Goal: Task Accomplishment & Management: Manage account settings

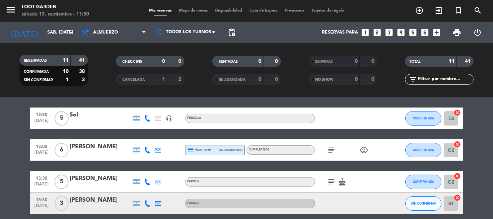
scroll to position [144, 0]
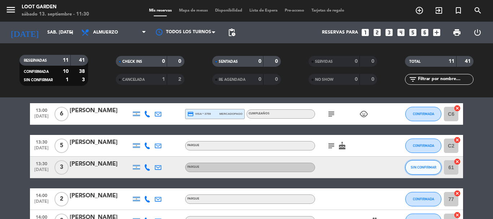
click at [419, 168] on span "SIN CONFIRMAR" at bounding box center [424, 167] width 26 height 4
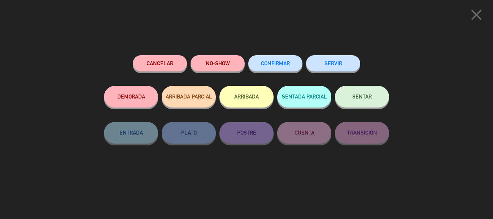
click at [285, 66] on span "CONFIRMAR" at bounding box center [275, 63] width 29 height 6
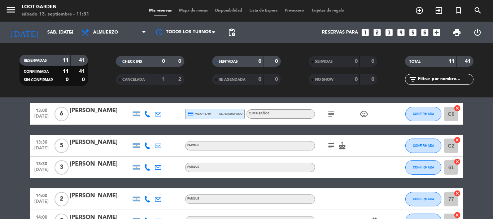
click at [1, 177] on bookings-row "11:30 [DATE] 2 [PERSON_NAME] PÉRGOLA card_giftcard CONFIRMADA 14 cancel 12:00 […" at bounding box center [246, 135] width 493 height 299
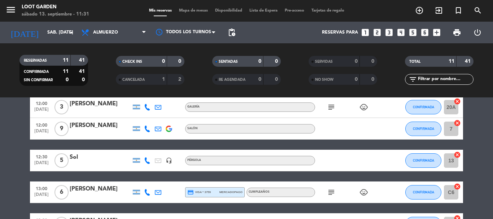
scroll to position [0, 0]
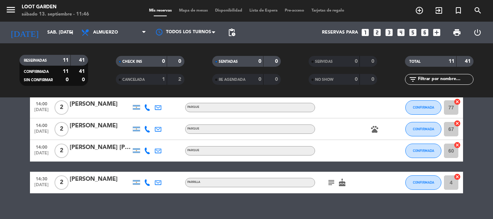
scroll to position [246, 0]
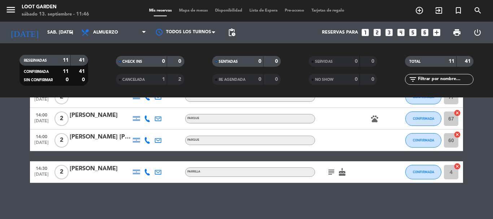
click at [327, 171] on icon "subject" at bounding box center [331, 172] width 9 height 9
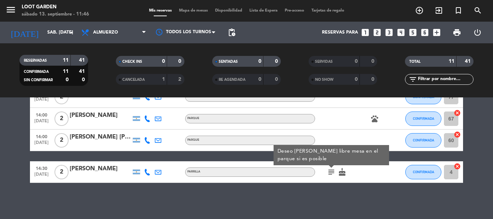
click at [25, 165] on bookings-row "11:30 [DATE] 2 [PERSON_NAME] PÉRGOLA card_giftcard CONFIRMADA 14 cancel 12:00 […" at bounding box center [246, 33] width 493 height 299
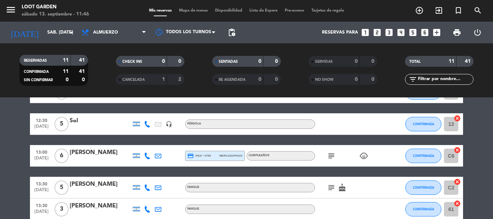
scroll to position [0, 0]
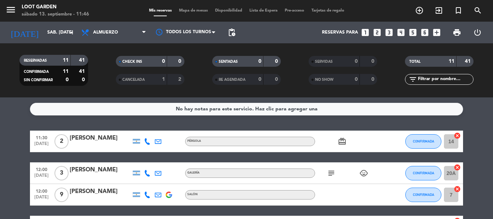
click at [55, 27] on input "sáb. [DATE]" at bounding box center [74, 32] width 61 height 12
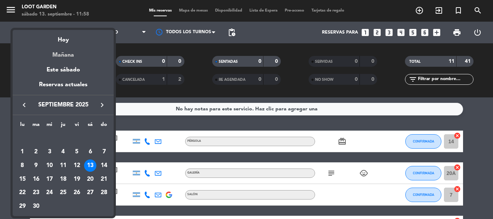
click at [63, 57] on div "Mañana" at bounding box center [63, 52] width 101 height 15
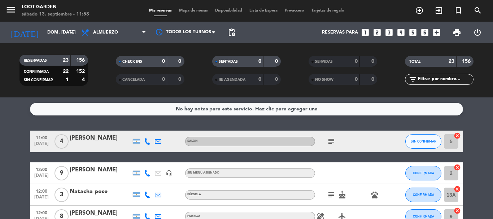
click at [332, 140] on icon "subject" at bounding box center [331, 141] width 9 height 9
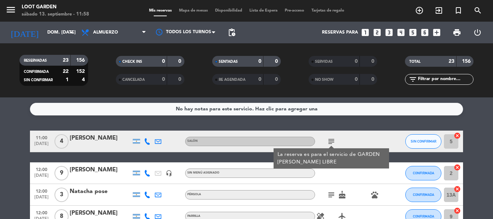
click at [332, 140] on icon "subject" at bounding box center [331, 141] width 9 height 9
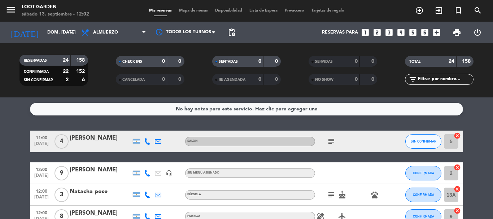
click at [422, 138] on button "SIN CONFIRMAR" at bounding box center [423, 141] width 36 height 14
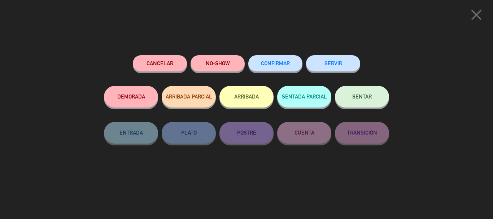
click at [280, 56] on button "CONFIRMAR" at bounding box center [275, 63] width 54 height 16
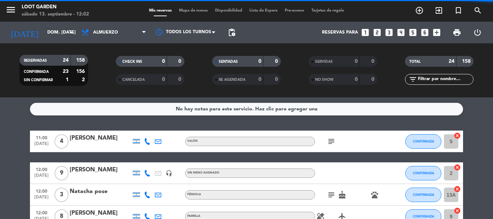
click at [334, 142] on icon "subject" at bounding box center [331, 141] width 9 height 9
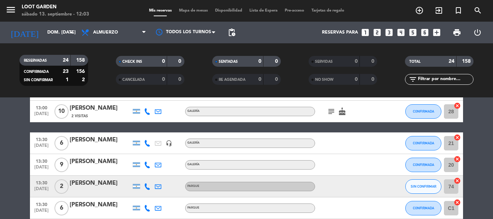
scroll to position [397, 0]
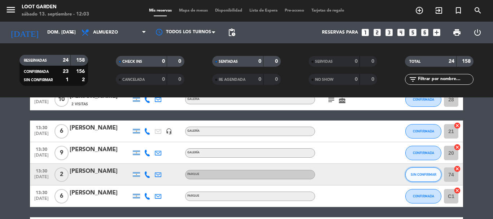
click at [413, 179] on button "SIN CONFIRMAR" at bounding box center [423, 174] width 36 height 14
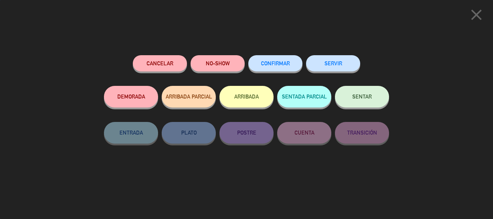
click at [288, 68] on button "CONFIRMAR" at bounding box center [275, 63] width 54 height 16
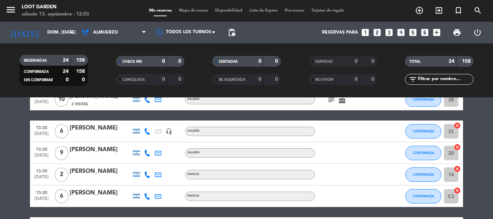
click at [0, 161] on bookings-row "11:00 [DATE] 4 [PERSON_NAME] SALÓN subject CONFIRMADA 5 cancel 12:00 [DATE] 9 […" at bounding box center [246, 24] width 493 height 580
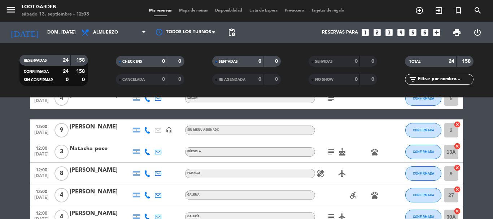
scroll to position [0, 0]
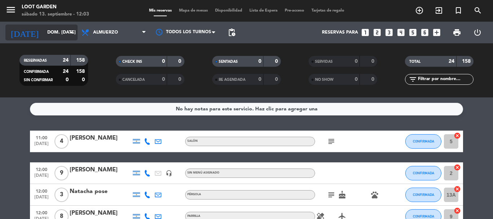
click at [64, 35] on input "dom. [DATE]" at bounding box center [74, 32] width 61 height 12
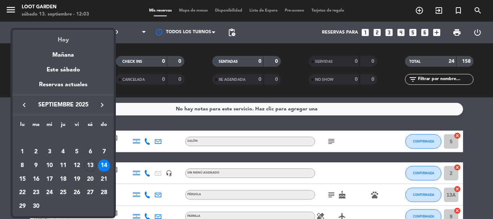
click at [67, 42] on div "Hoy" at bounding box center [63, 37] width 101 height 15
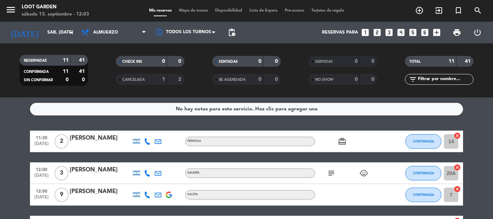
click at [23, 127] on div "No hay notas para este servicio. Haz clic para agregar una 11:30 [DATE] 2 [PERS…" at bounding box center [246, 158] width 493 height 122
click at [421, 143] on span "CONFIRMADA" at bounding box center [423, 141] width 21 height 4
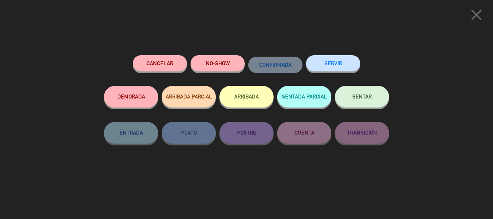
click at [473, 17] on icon "close" at bounding box center [476, 15] width 18 height 18
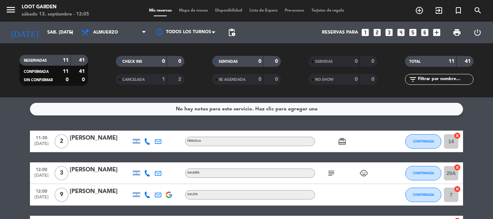
click at [58, 40] on div "[DATE] sáb. [DATE] arrow_drop_down" at bounding box center [41, 33] width 72 height 16
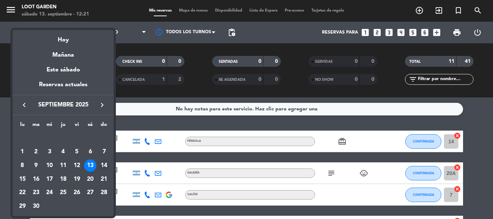
click at [107, 163] on div "14" at bounding box center [104, 166] width 12 height 12
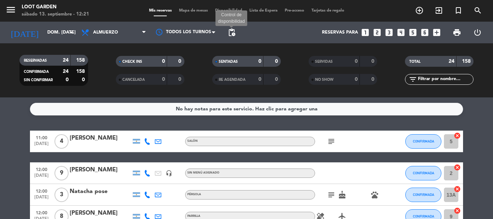
click at [231, 36] on span "pending_actions" at bounding box center [231, 32] width 9 height 9
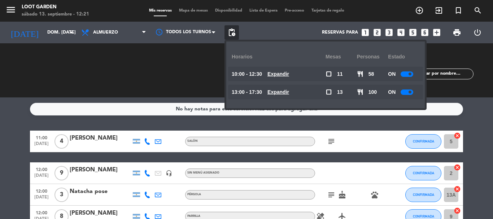
click at [286, 75] on u "Expandir" at bounding box center [278, 74] width 22 height 6
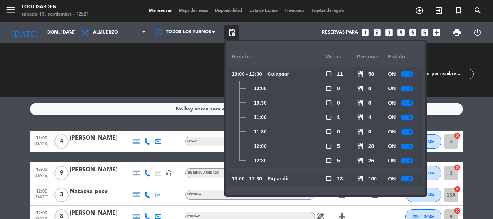
click at [411, 88] on span at bounding box center [410, 88] width 3 height 3
click at [407, 104] on div at bounding box center [407, 102] width 13 height 5
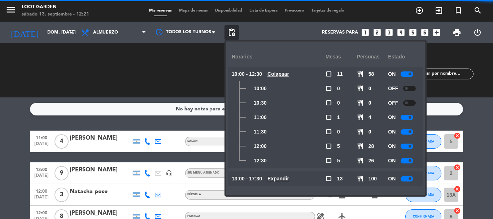
click at [403, 121] on div "ON" at bounding box center [403, 117] width 31 height 14
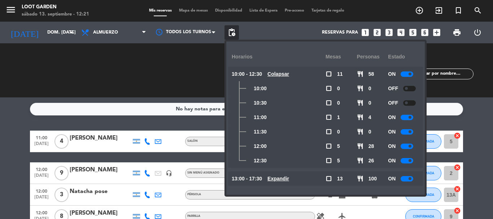
click at [409, 117] on div at bounding box center [407, 117] width 13 height 5
click at [406, 132] on div at bounding box center [407, 131] width 13 height 5
click at [227, 32] on span "pending_actions" at bounding box center [231, 32] width 9 height 9
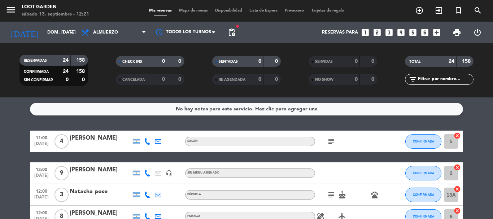
click at [331, 142] on icon "subject" at bounding box center [331, 141] width 9 height 9
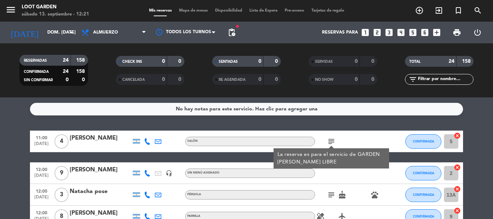
click at [331, 142] on icon "subject" at bounding box center [331, 141] width 9 height 9
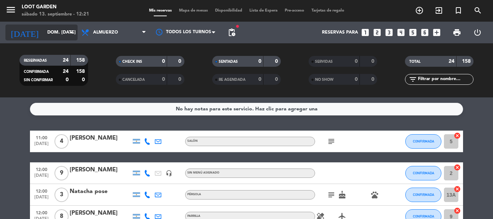
click at [60, 27] on input "dom. [DATE]" at bounding box center [74, 32] width 61 height 12
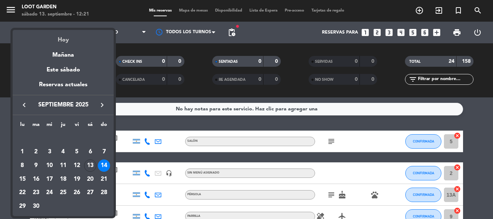
click at [65, 42] on div "Hoy" at bounding box center [63, 37] width 101 height 15
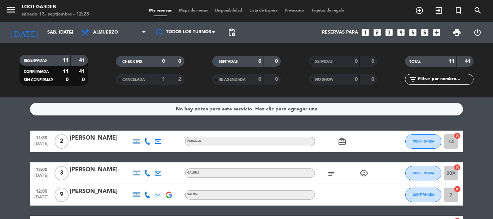
click at [0, 119] on div "No hay notas para este servicio. Haz clic para agregar una 11:30 [DATE] 2 [PERS…" at bounding box center [246, 158] width 493 height 122
click at [424, 139] on button "CONFIRMADA" at bounding box center [423, 141] width 36 height 14
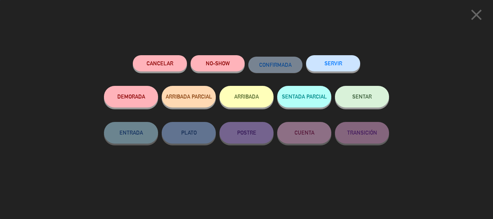
click at [363, 91] on button "SENTAR" at bounding box center [362, 97] width 54 height 22
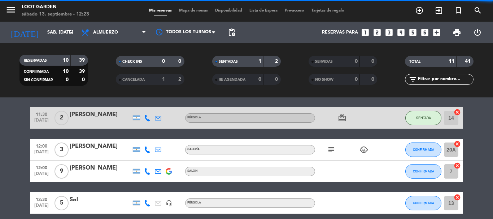
scroll to position [36, 0]
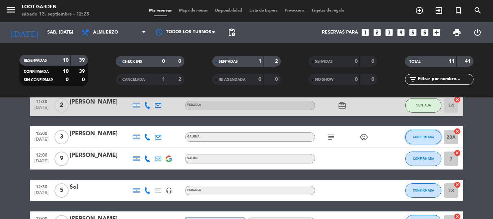
click at [415, 137] on span "CONFIRMADA" at bounding box center [423, 137] width 21 height 4
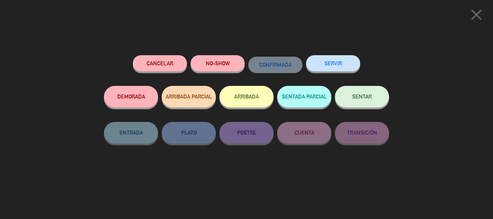
click at [361, 101] on button "SENTAR" at bounding box center [362, 97] width 54 height 22
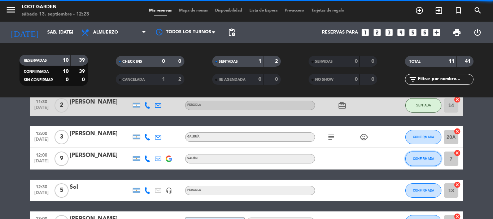
click at [413, 157] on span "CONFIRMADA" at bounding box center [423, 159] width 21 height 4
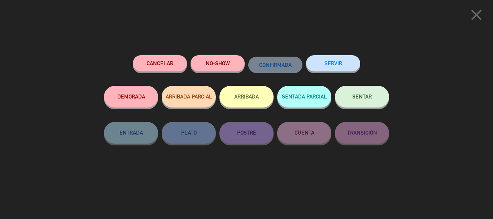
scroll to position [246, 0]
click at [371, 99] on span "SENTAR" at bounding box center [361, 96] width 19 height 6
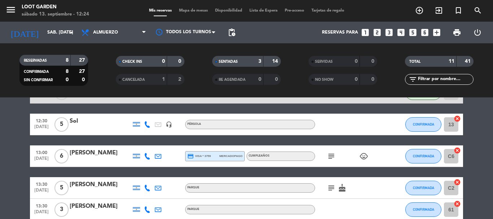
click at [7, 167] on bookings-row "11:30 [DATE] 2 [PERSON_NAME] card_giftcard SENTADA 14 cancel 12:00 [DATE] 3 [PE…" at bounding box center [246, 178] width 493 height 299
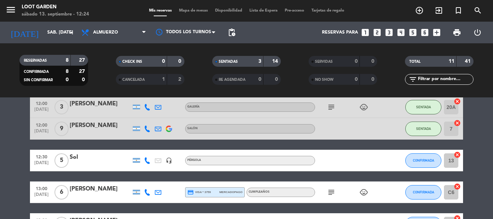
scroll to position [102, 0]
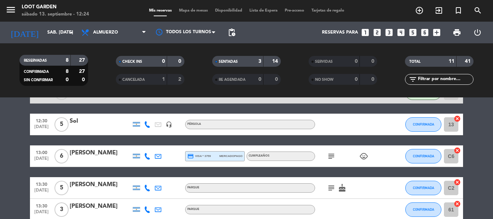
click at [333, 155] on icon "subject" at bounding box center [331, 156] width 9 height 9
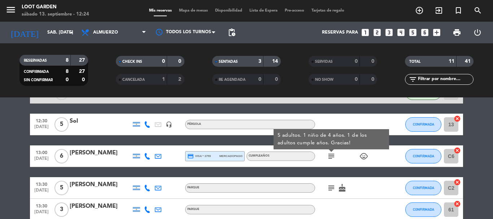
click at [331, 154] on icon "subject" at bounding box center [331, 156] width 9 height 9
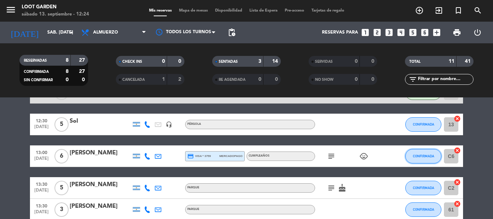
click at [427, 154] on button "CONFIRMADA" at bounding box center [423, 156] width 36 height 14
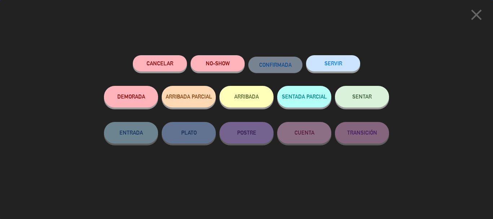
click at [365, 105] on button "SENTAR" at bounding box center [362, 97] width 54 height 22
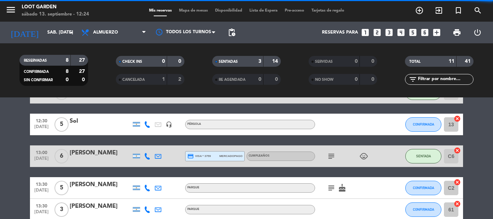
click at [0, 160] on bookings-row "11:30 [DATE] 2 [PERSON_NAME] card_giftcard SENTADA 14 cancel 12:00 [DATE] 3 [PE…" at bounding box center [246, 178] width 493 height 299
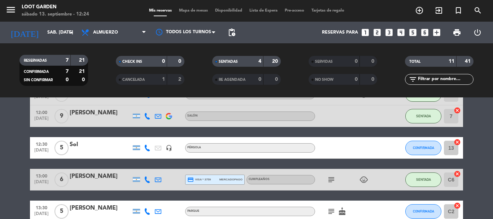
scroll to position [66, 0]
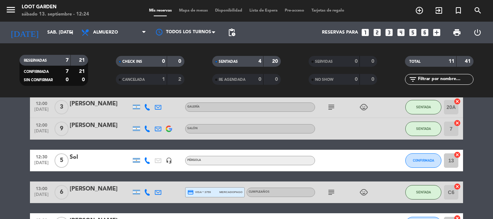
click at [0, 150] on bookings-row "11:30 [DATE] 2 [PERSON_NAME] card_giftcard SENTADA 14 cancel 12:00 [DATE] 3 [PE…" at bounding box center [246, 214] width 493 height 299
click at [44, 31] on input "sáb. [DATE]" at bounding box center [74, 32] width 61 height 12
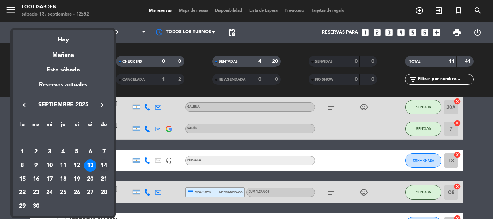
click at [104, 162] on div "14" at bounding box center [104, 166] width 12 height 12
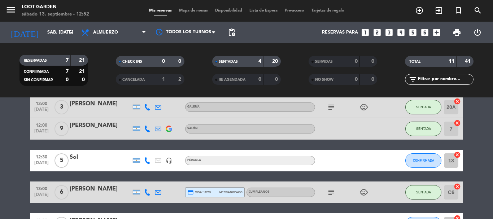
type input "dom. [DATE]"
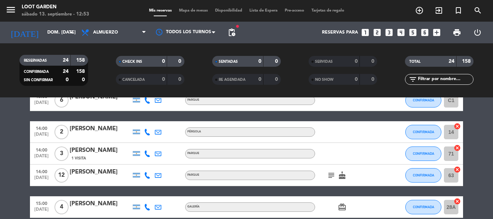
scroll to position [505, 0]
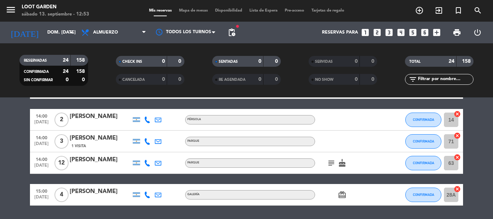
click at [125, 116] on div "[PERSON_NAME]" at bounding box center [100, 116] width 61 height 9
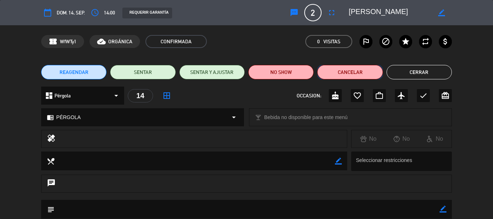
click at [338, 69] on button "Cancelar" at bounding box center [349, 72] width 65 height 14
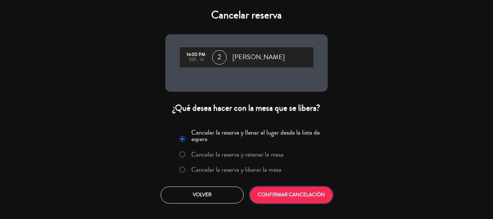
click at [298, 195] on button "CONFIRMAR CANCELACIÓN" at bounding box center [291, 195] width 83 height 17
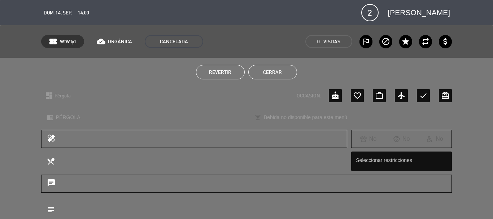
click at [266, 71] on button "Cerrar" at bounding box center [272, 72] width 49 height 14
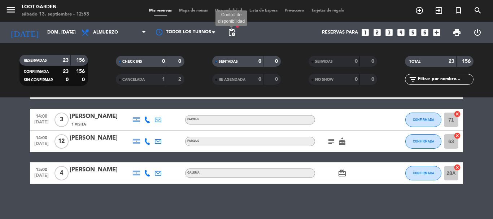
click at [234, 28] on span "pending_actions" at bounding box center [231, 32] width 9 height 9
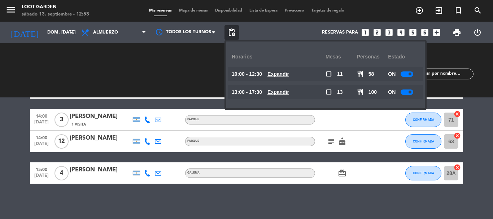
click at [234, 28] on span "pending_actions" at bounding box center [231, 32] width 9 height 9
